Goal: Transaction & Acquisition: Purchase product/service

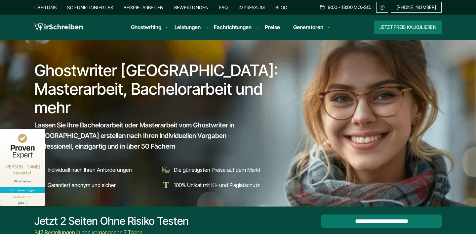
click at [201, 9] on link "Bewertungen" at bounding box center [191, 8] width 34 height 6
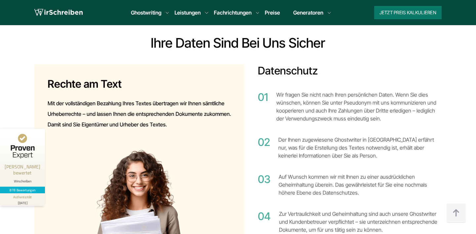
scroll to position [4201, 0]
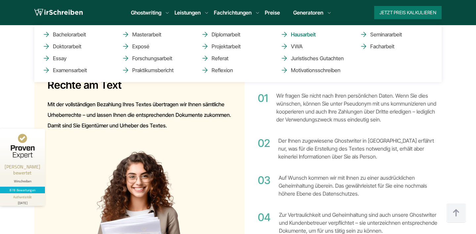
click at [299, 34] on link "Hausarbeit" at bounding box center [314, 34] width 66 height 8
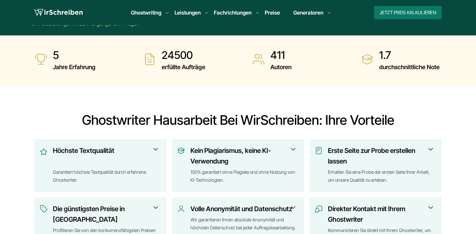
scroll to position [188, 0]
